Goal: Transaction & Acquisition: Purchase product/service

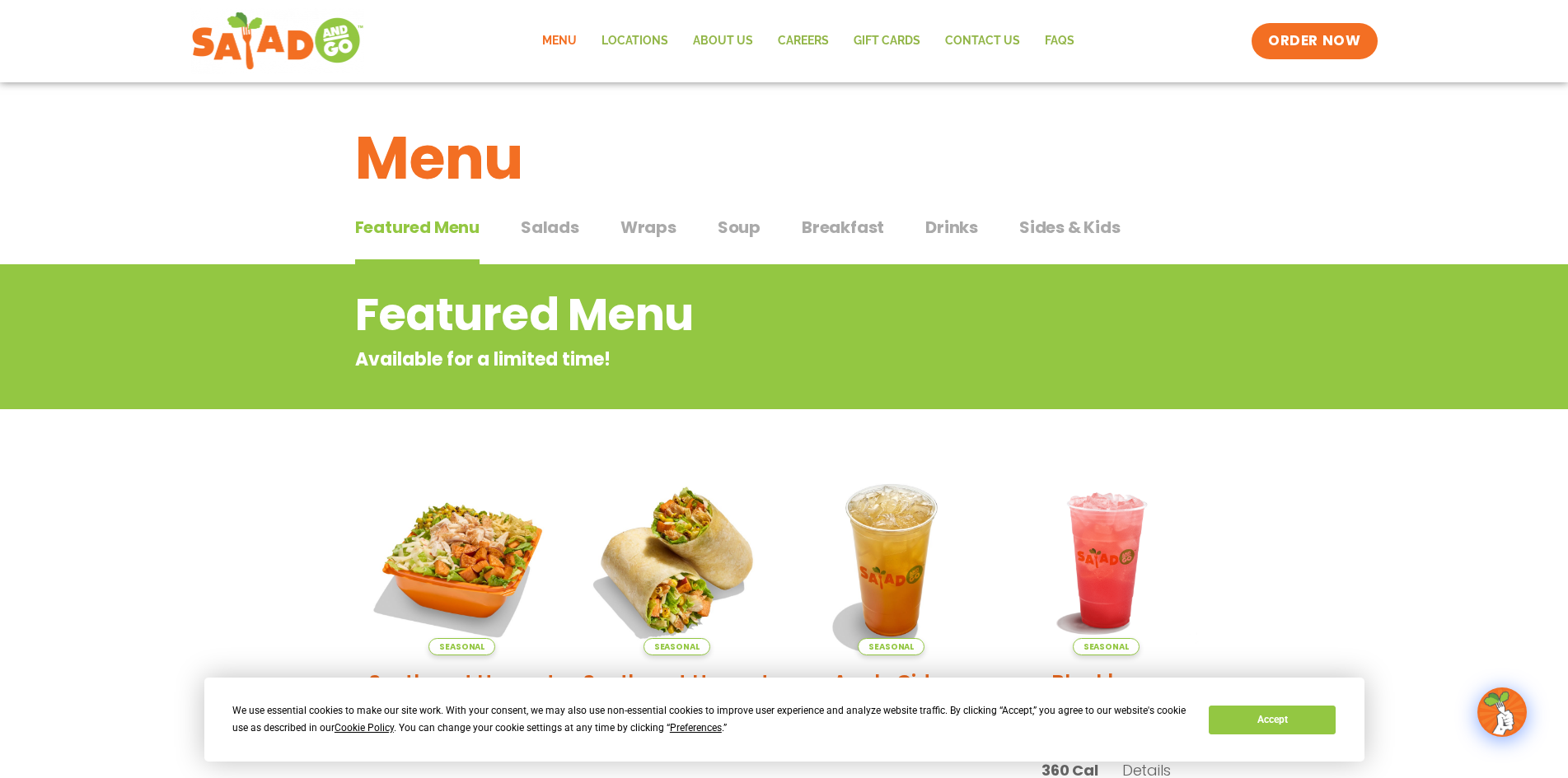
click at [541, 234] on span "Salads" at bounding box center [549, 227] width 58 height 25
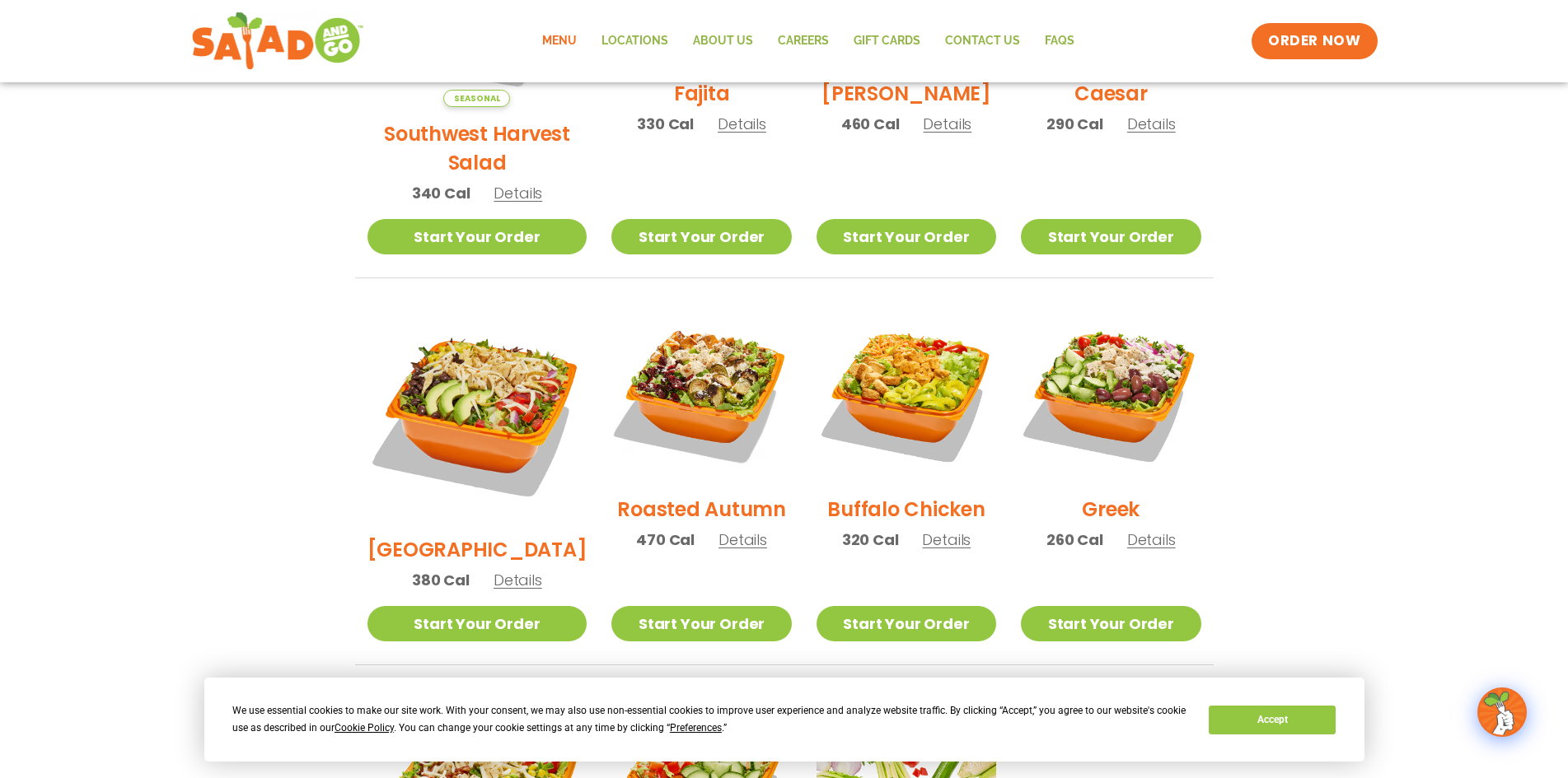
scroll to position [659, 0]
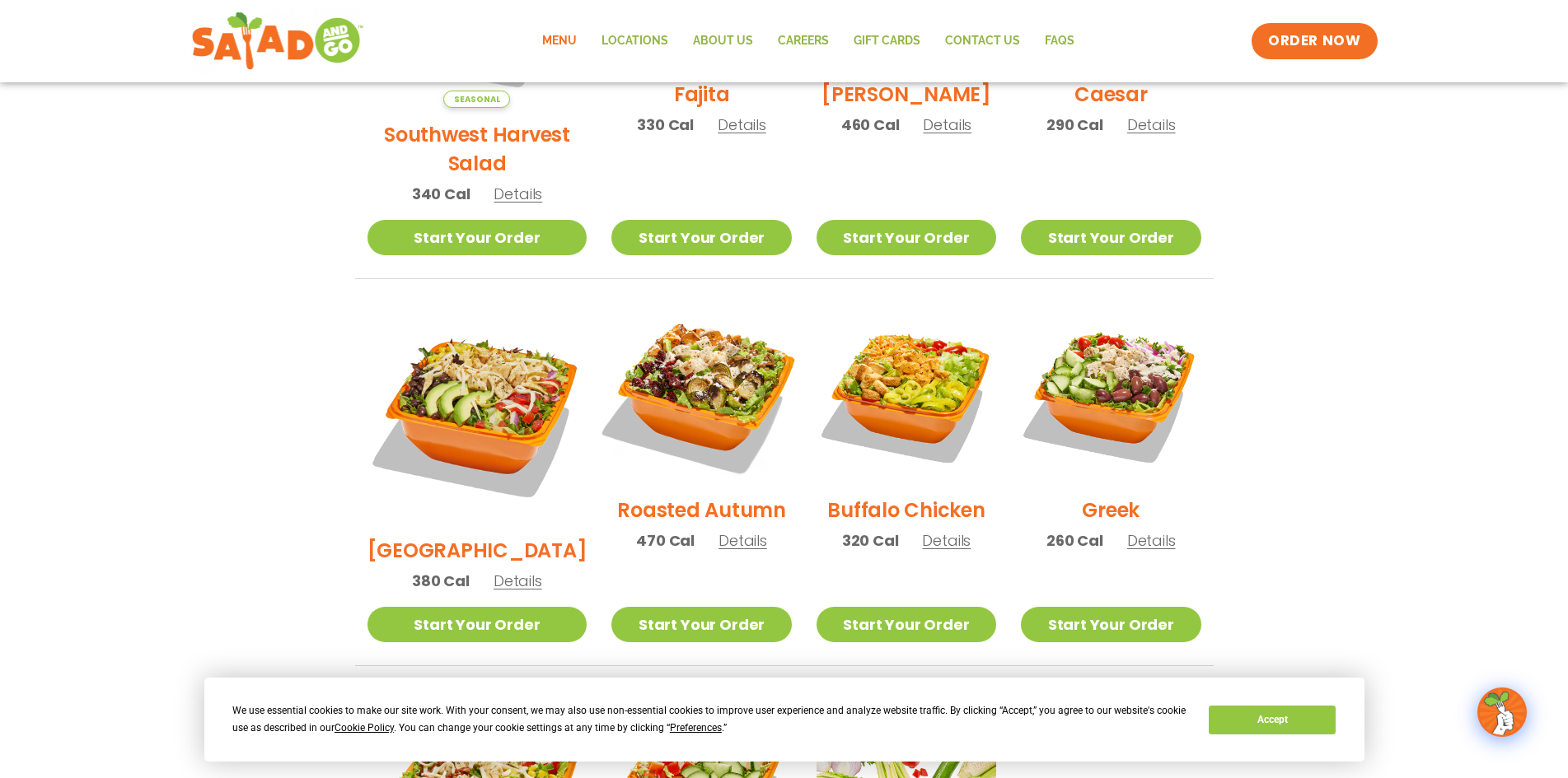
click at [675, 365] on img at bounding box center [701, 393] width 211 height 211
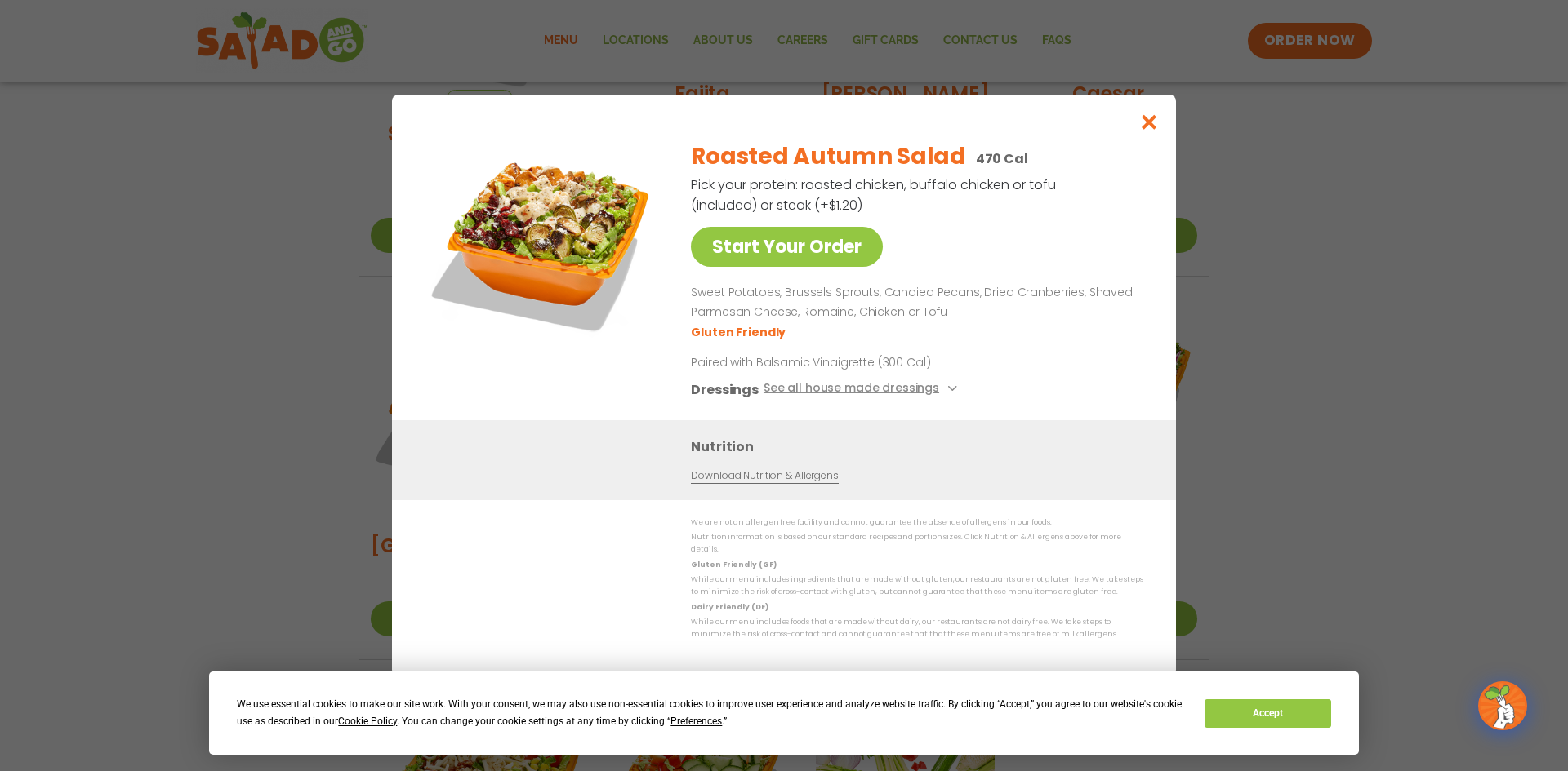
click at [1323, 249] on div "Start Your Order Roasted Autumn Salad 470 Cal Pick your protein: roasted chicke…" at bounding box center [784, 385] width 1568 height 771
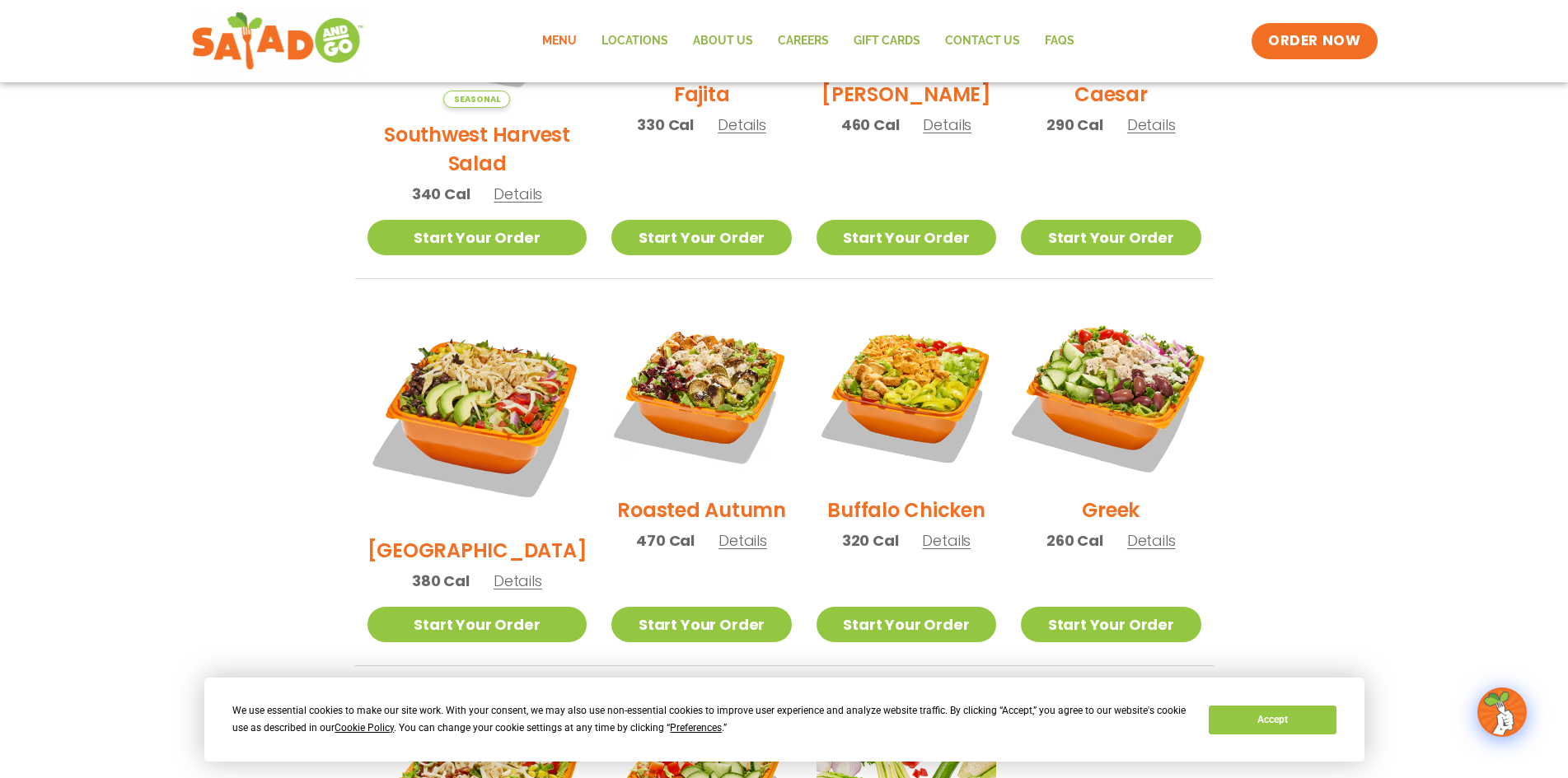
click at [1100, 379] on img at bounding box center [1110, 393] width 211 height 211
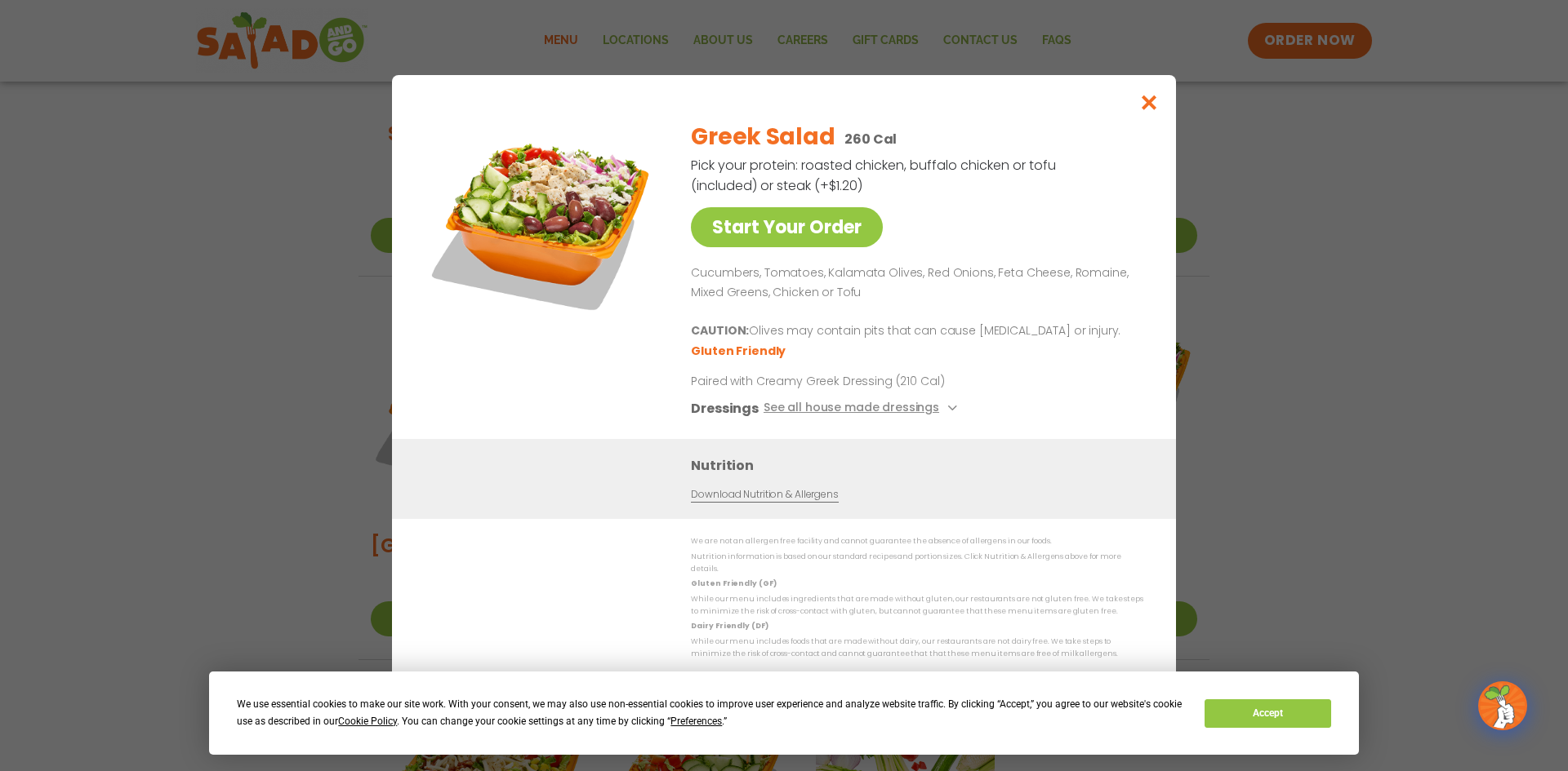
click at [1269, 230] on div "Start Your Order Greek Salad 260 Cal Pick your protein: roasted chicken, buffal…" at bounding box center [784, 385] width 1568 height 771
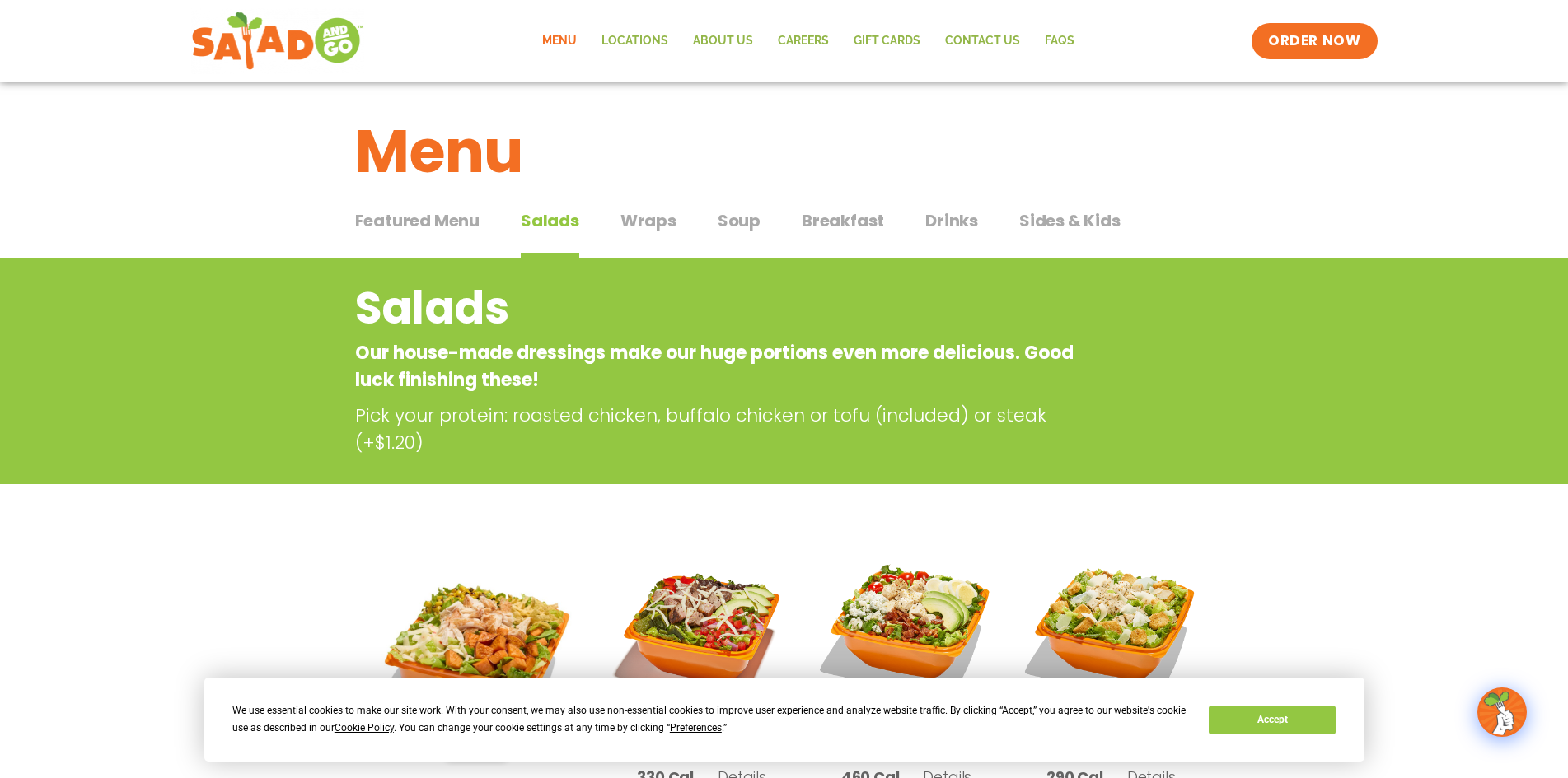
scroll to position [0, 0]
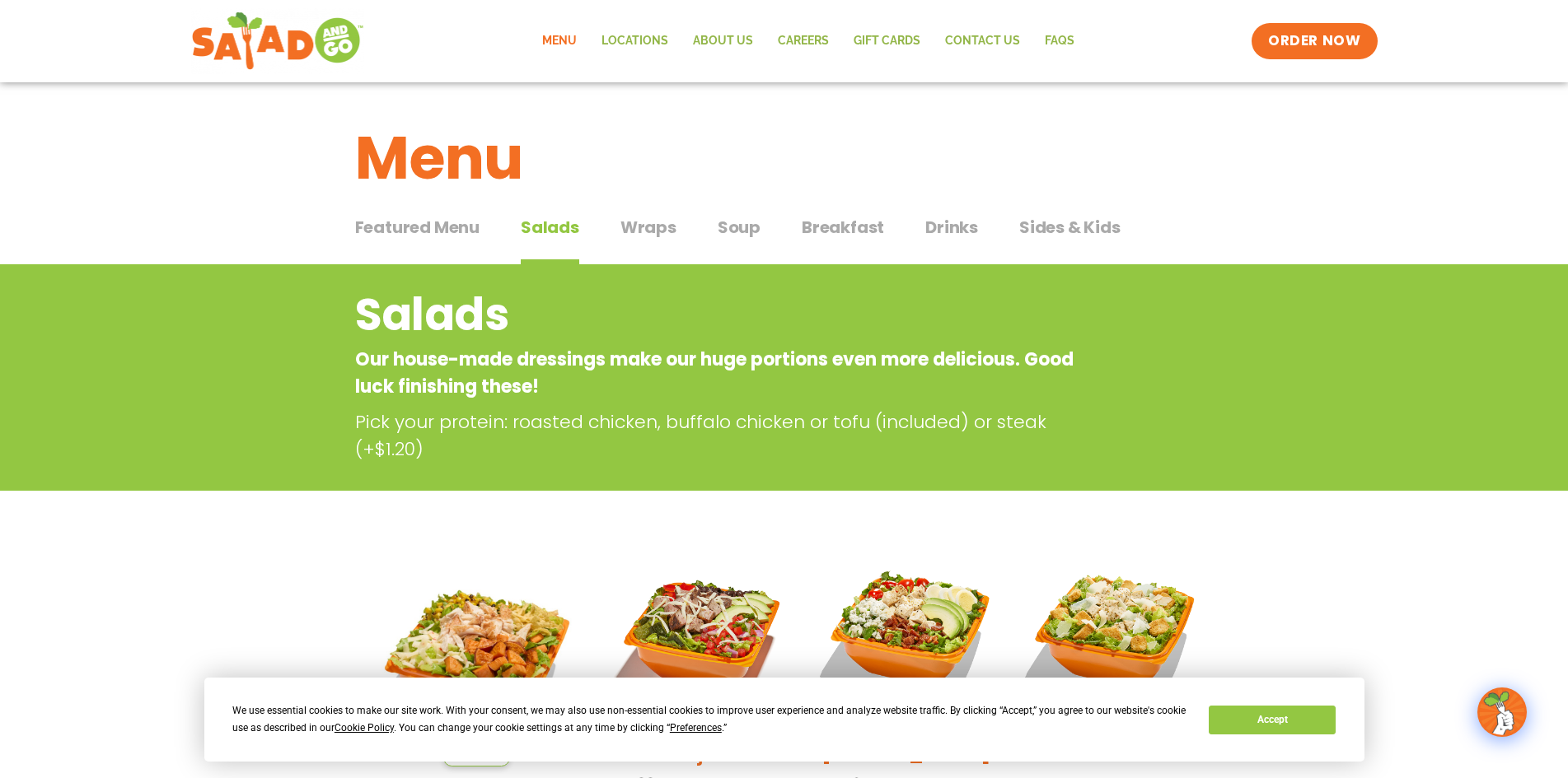
click at [666, 238] on span "Wraps" at bounding box center [648, 227] width 56 height 25
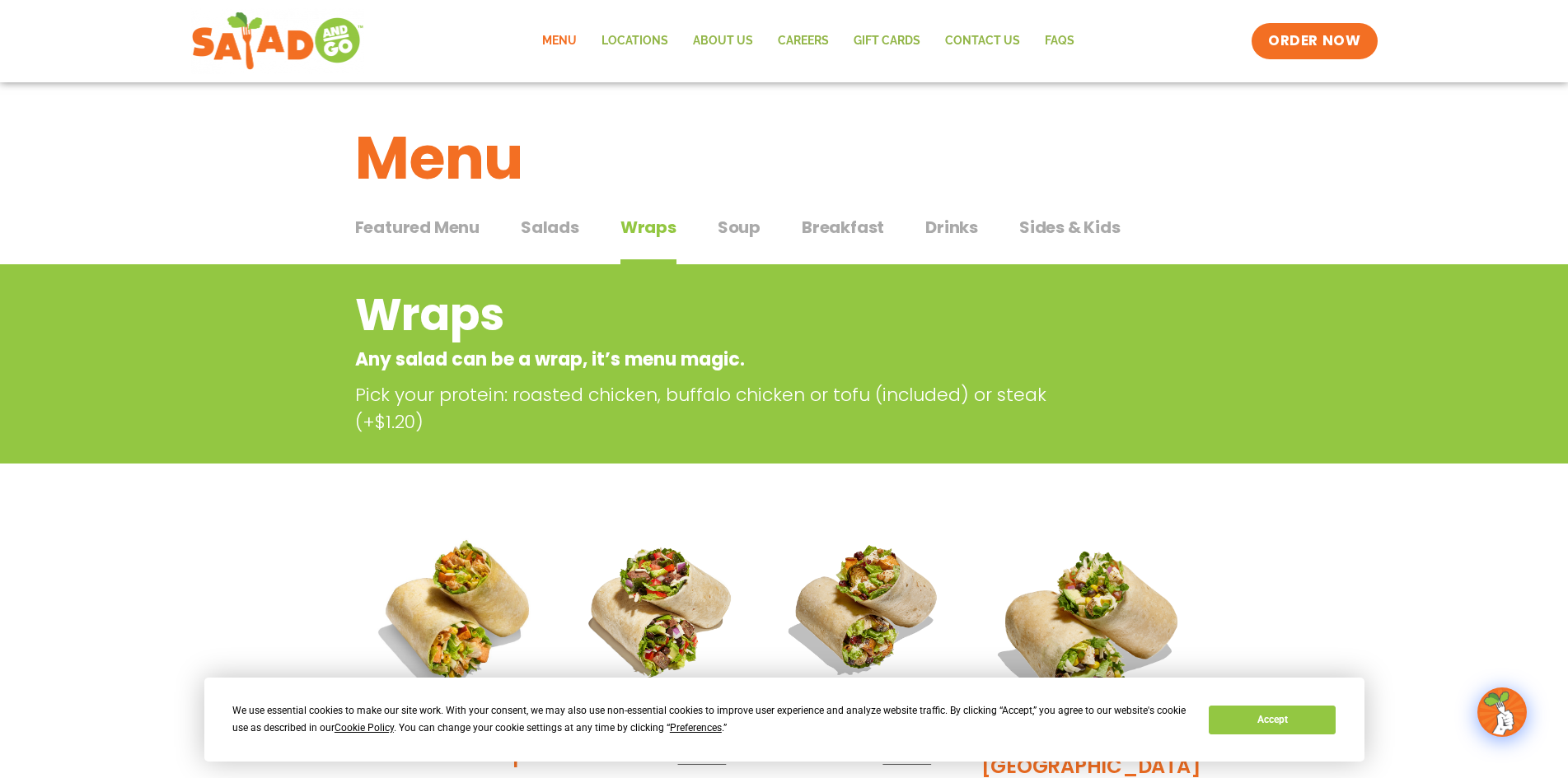
click at [559, 237] on span "Salads" at bounding box center [549, 227] width 58 height 25
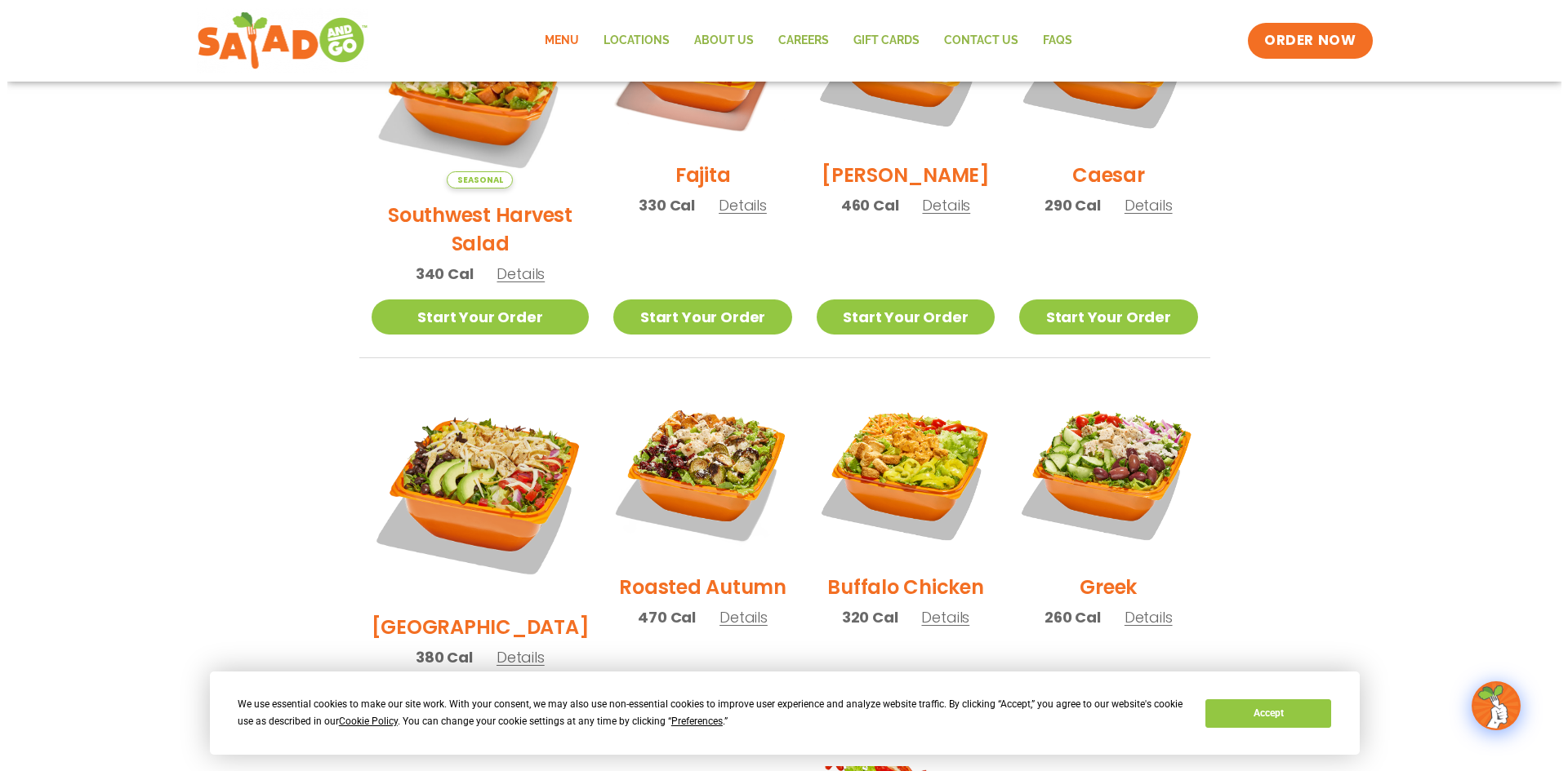
scroll to position [163, 0]
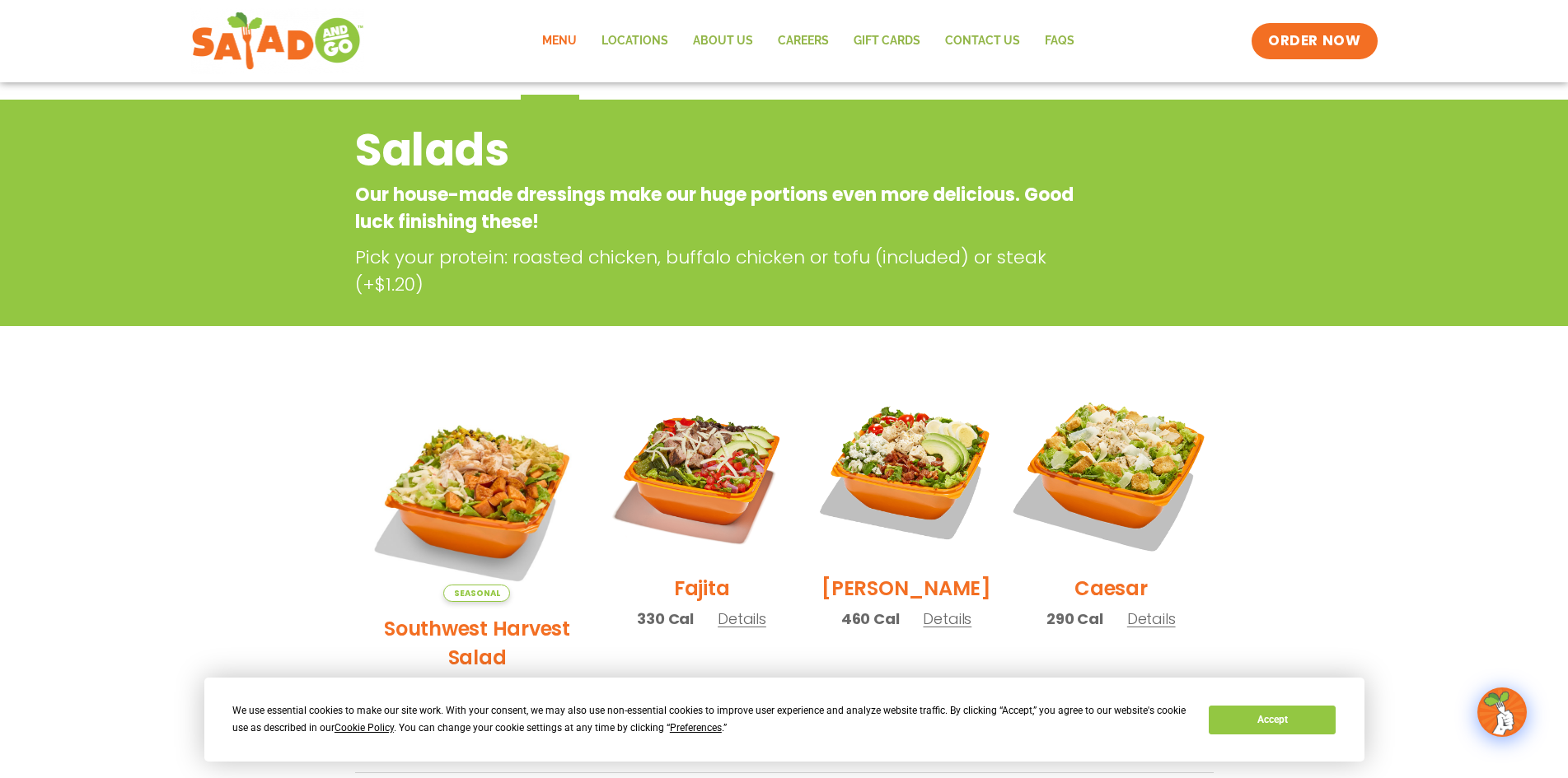
click at [1113, 523] on img at bounding box center [1110, 472] width 211 height 211
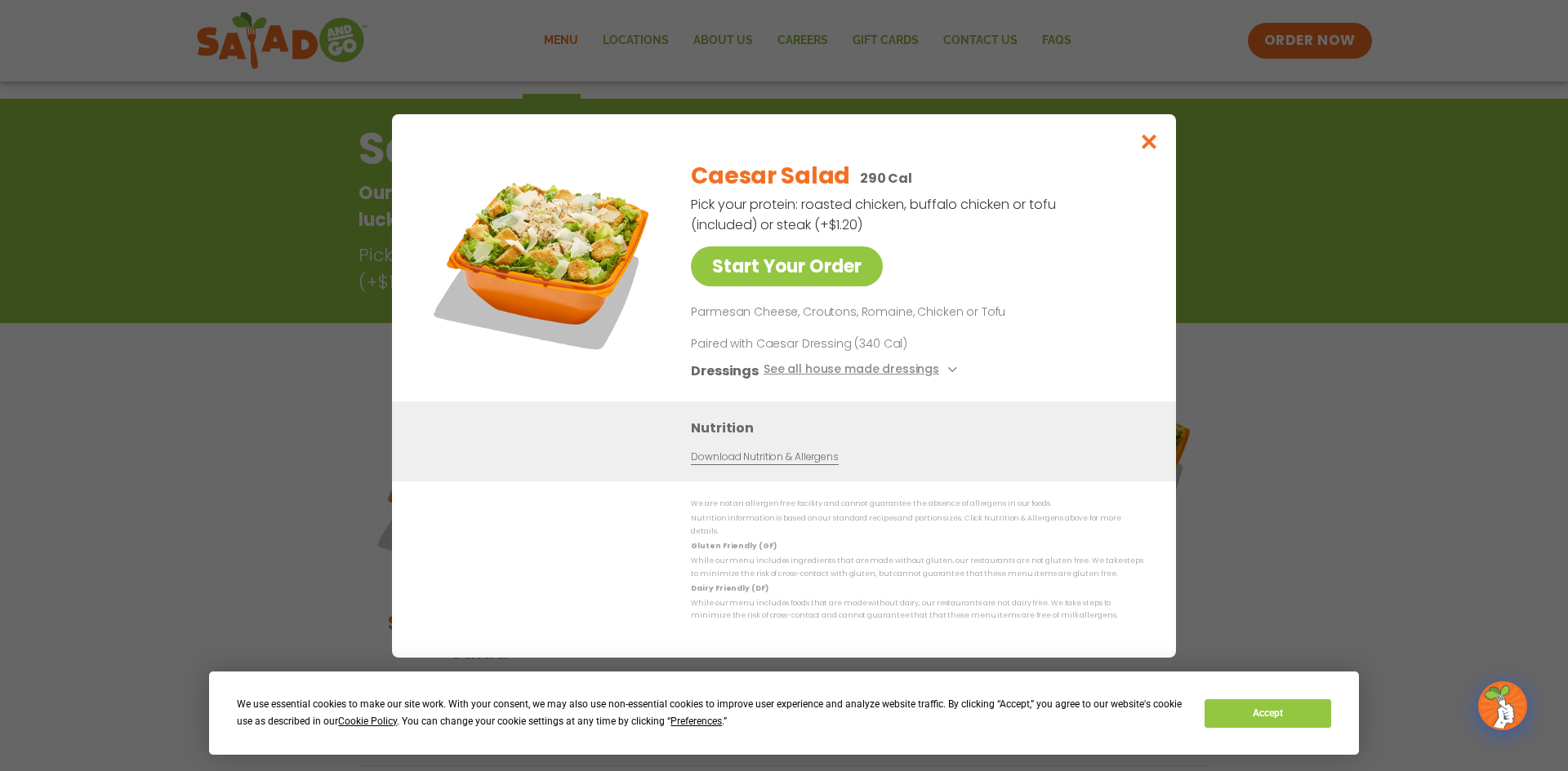
click at [1289, 358] on div "Start Your Order Caesar Salad 290 Cal Pick your protein: roasted chicken, buffa…" at bounding box center [784, 385] width 1568 height 771
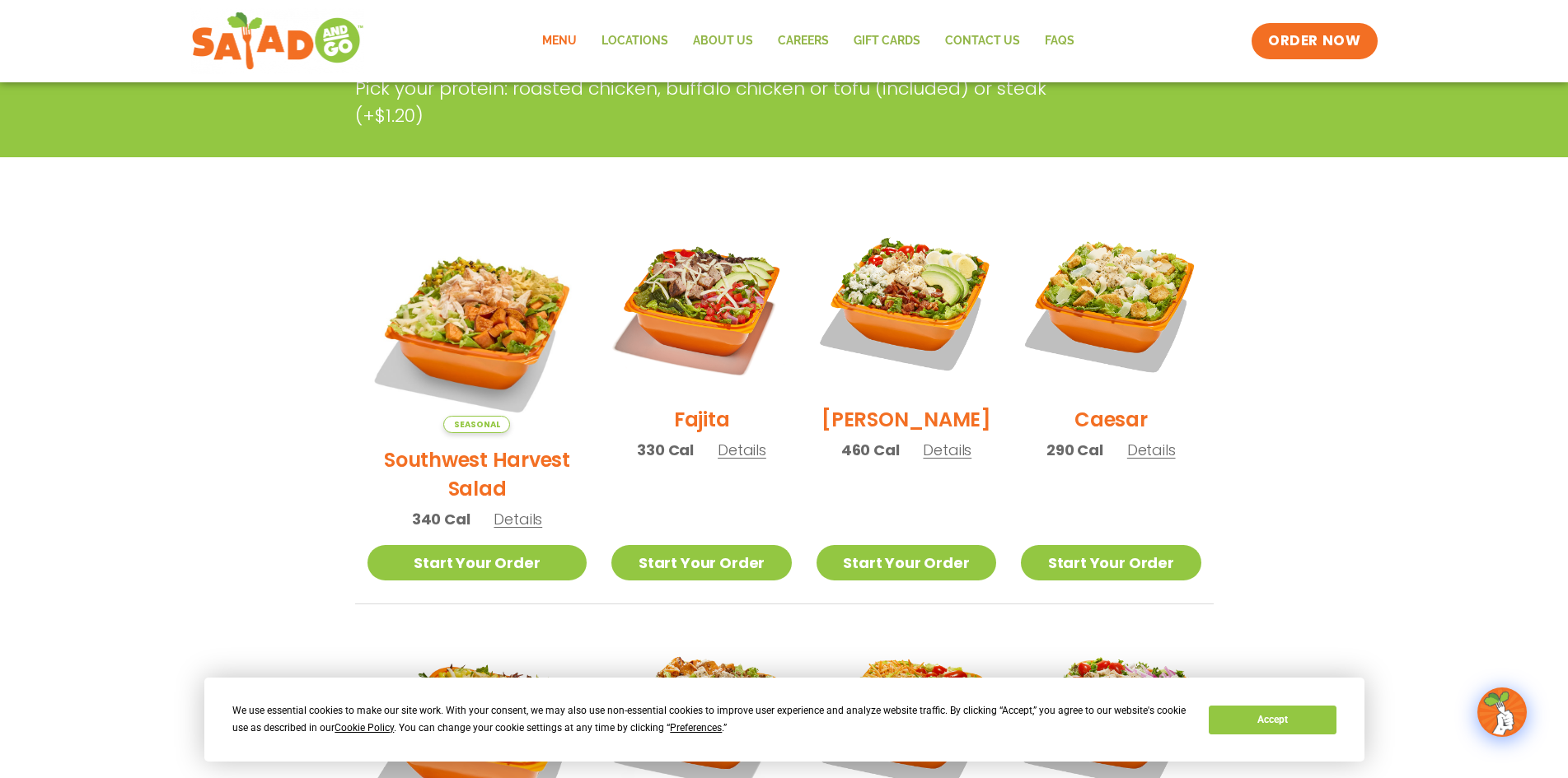
scroll to position [429, 0]
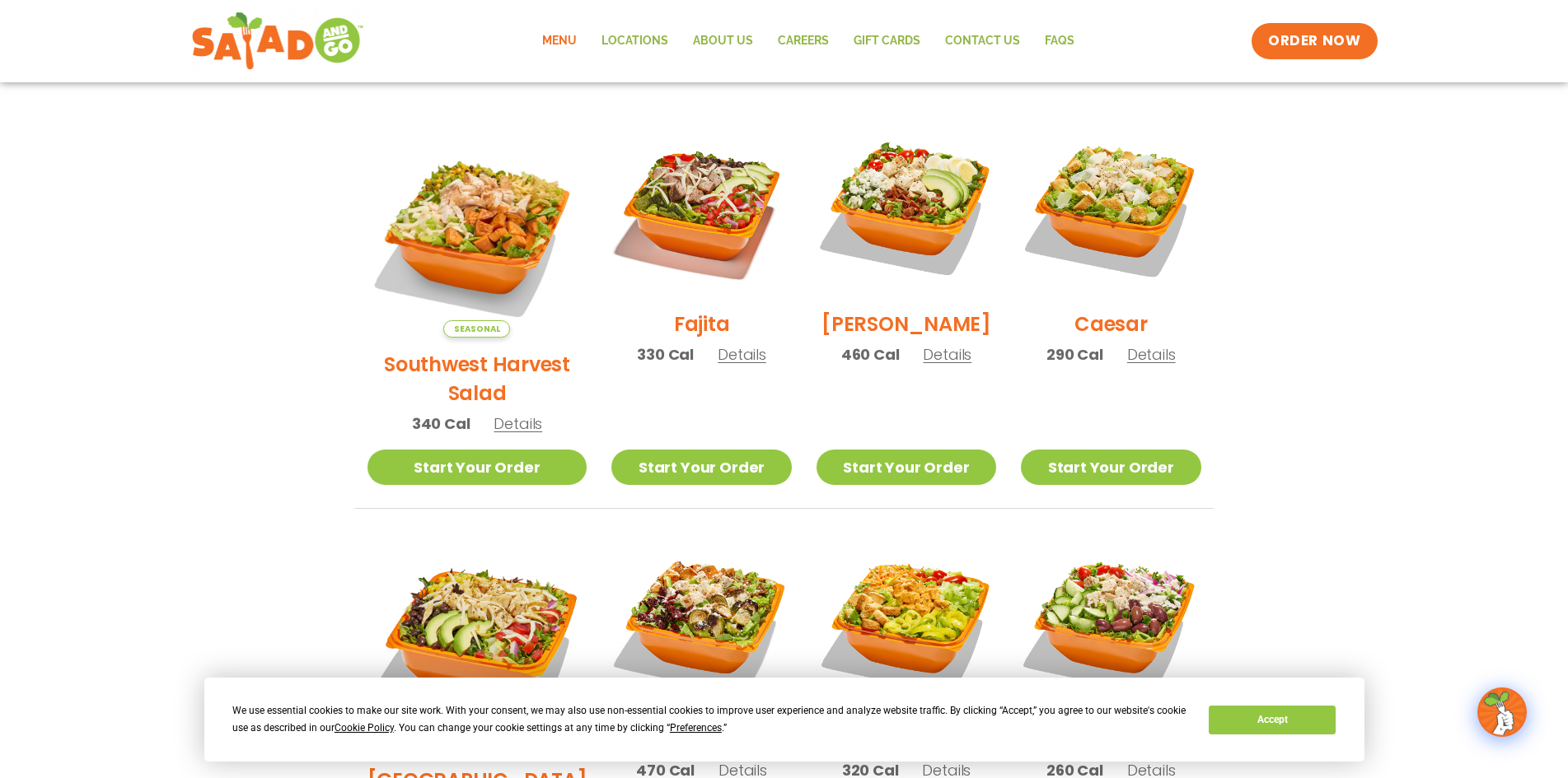
click at [717, 243] on img at bounding box center [701, 207] width 179 height 179
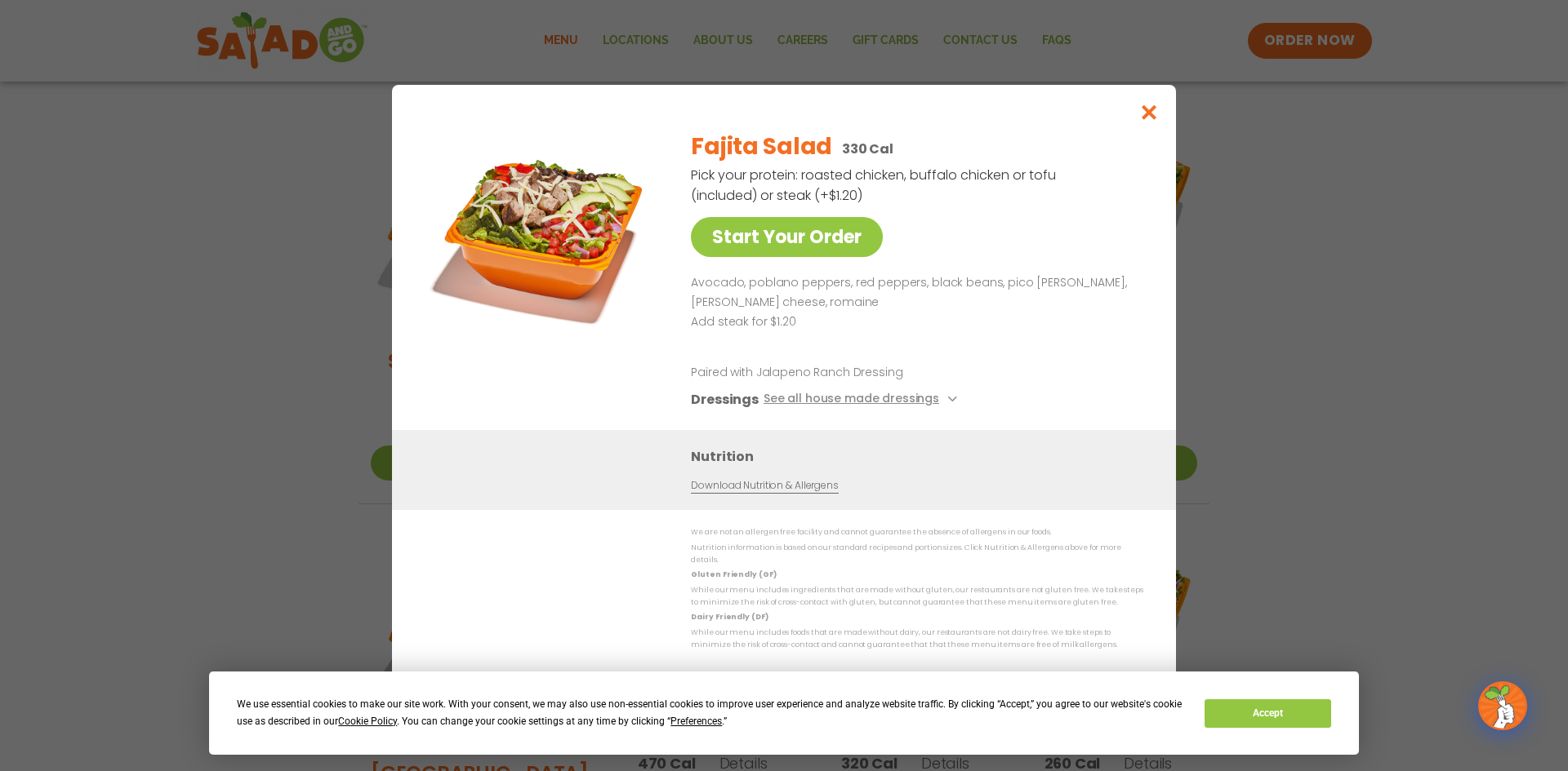
click at [1249, 321] on div "Start Your Order Fajita Salad 330 Cal Pick your protein: roasted chicken, buffa…" at bounding box center [784, 385] width 1568 height 771
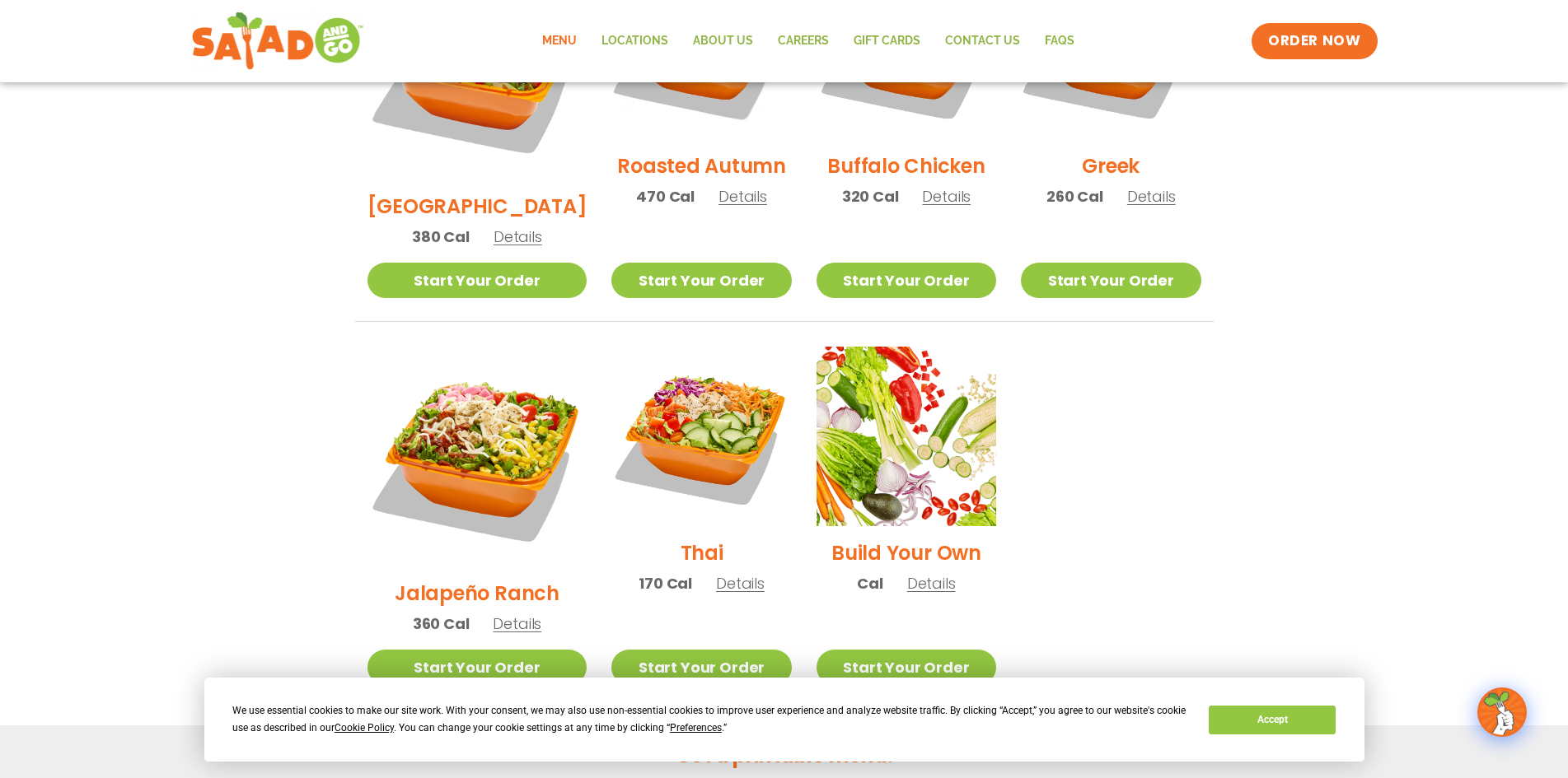
scroll to position [1006, 0]
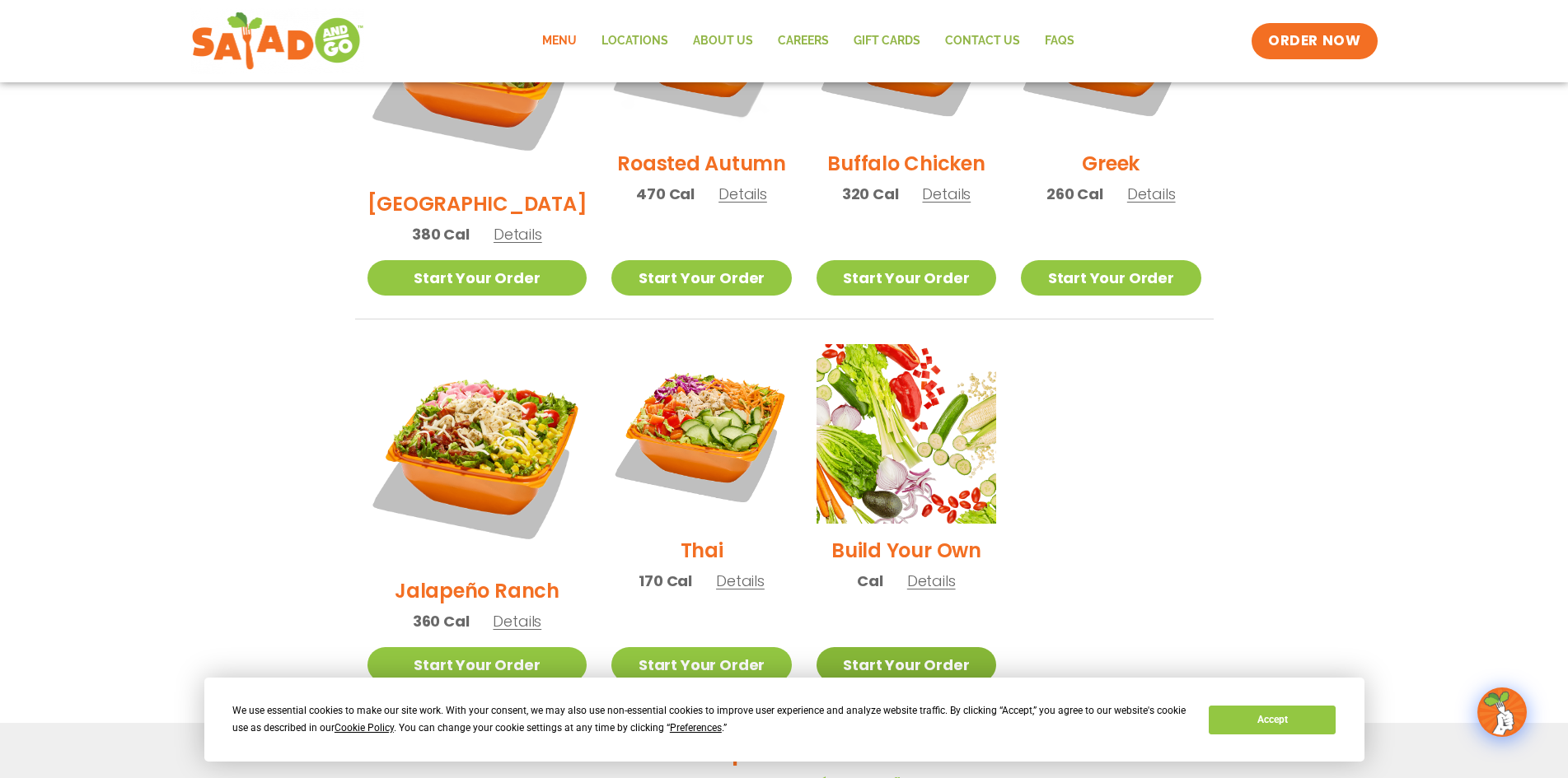
drag, startPoint x: 893, startPoint y: 562, endPoint x: 909, endPoint y: 565, distance: 16.3
click at [893, 647] on link "Start Your Order" at bounding box center [906, 665] width 179 height 36
